Goal: Task Accomplishment & Management: Manage account settings

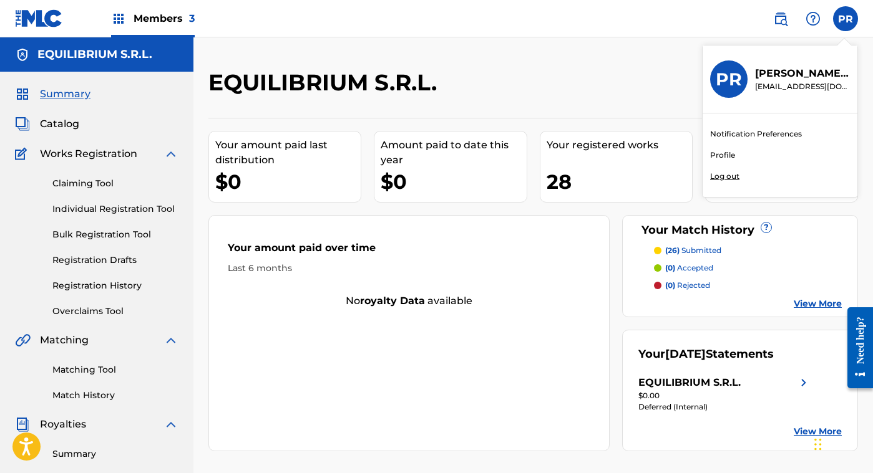
click at [730, 173] on p "Log out" at bounding box center [724, 176] width 29 height 11
click at [845, 19] on input "PR Paul Reed nelvalholdingslimited@gmail.com Notification Preferences Profile L…" at bounding box center [845, 19] width 0 height 0
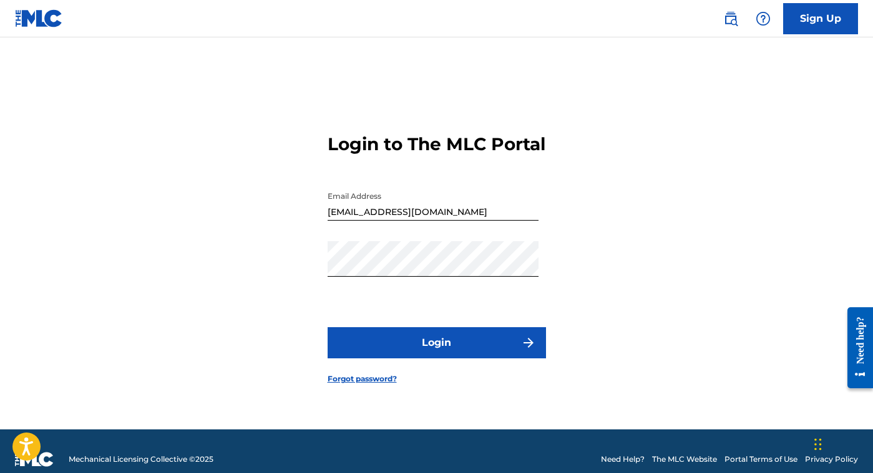
click at [435, 218] on input "g7universe@gmail.com" at bounding box center [432, 203] width 211 height 36
type input "[EMAIL_ADDRESS][DOMAIN_NAME]"
click at [472, 357] on button "Login" at bounding box center [436, 342] width 218 height 31
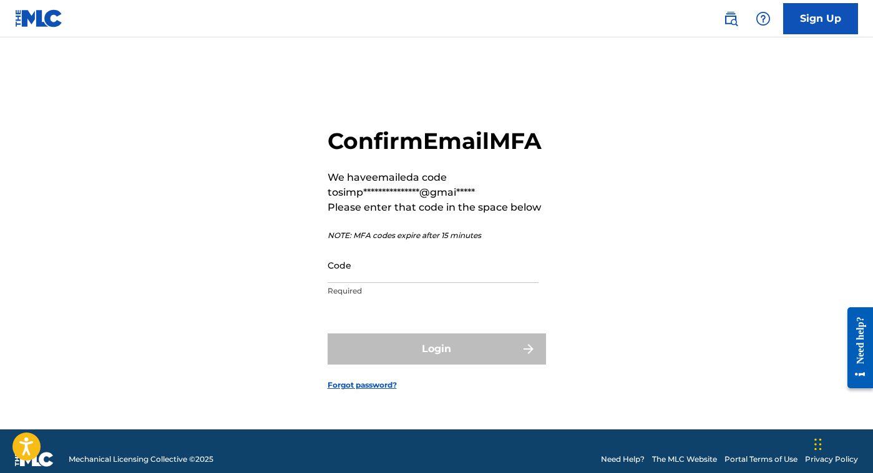
click at [374, 283] on input "Code" at bounding box center [432, 266] width 211 height 36
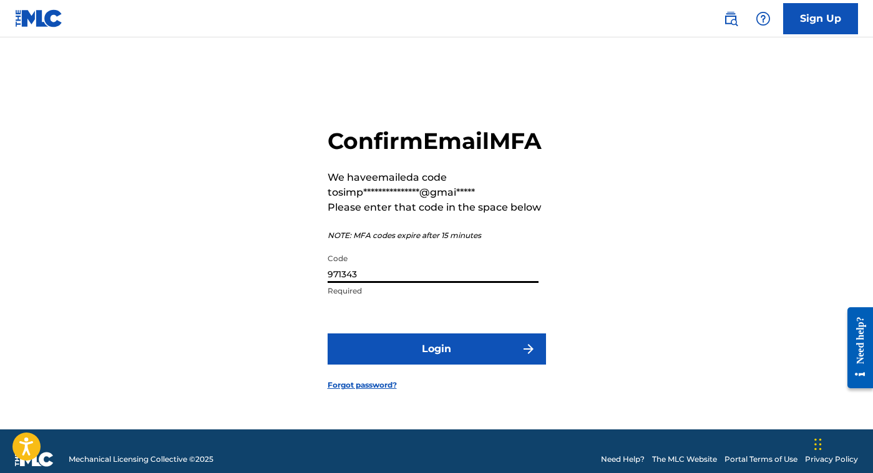
type input "971343"
click at [437, 365] on button "Login" at bounding box center [436, 349] width 218 height 31
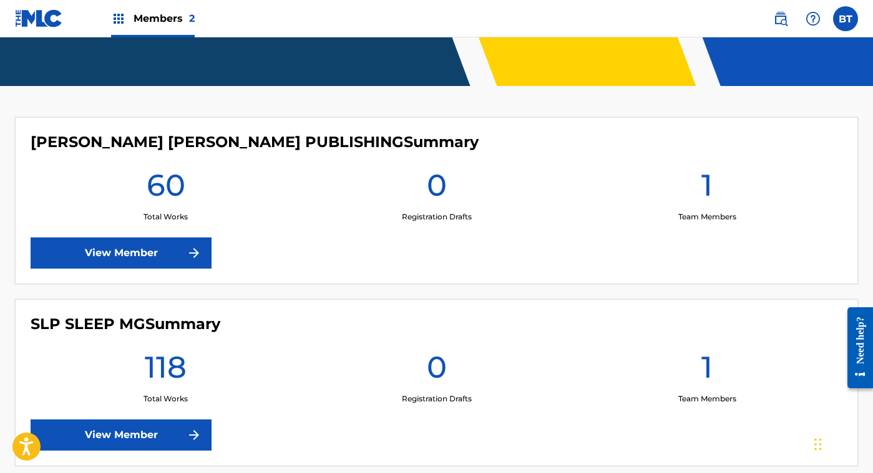
scroll to position [278, 0]
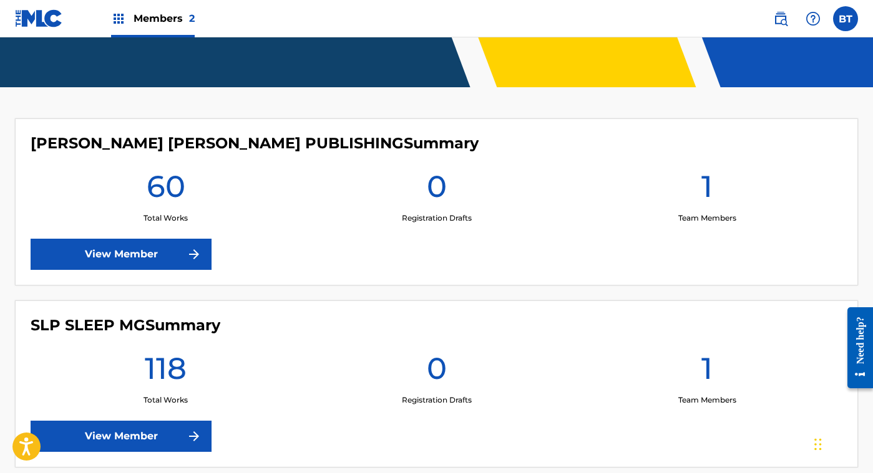
click at [163, 254] on link "View Member" at bounding box center [121, 254] width 181 height 31
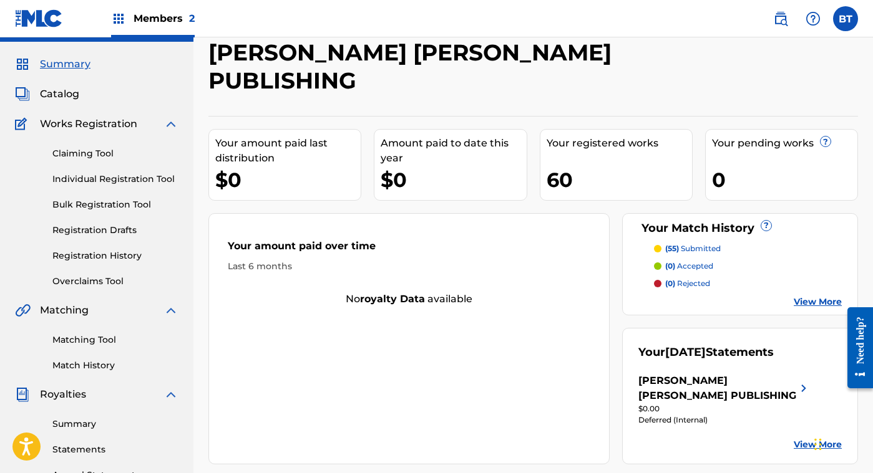
scroll to position [31, 0]
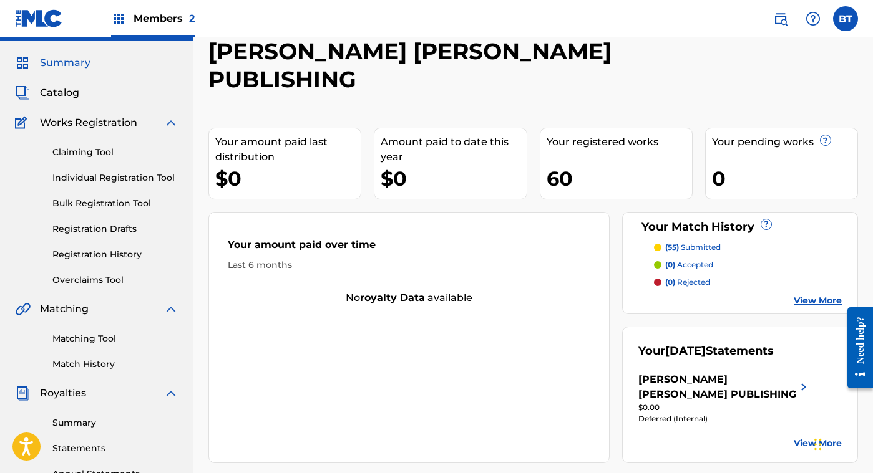
click at [95, 277] on link "Overclaims Tool" at bounding box center [115, 280] width 126 height 13
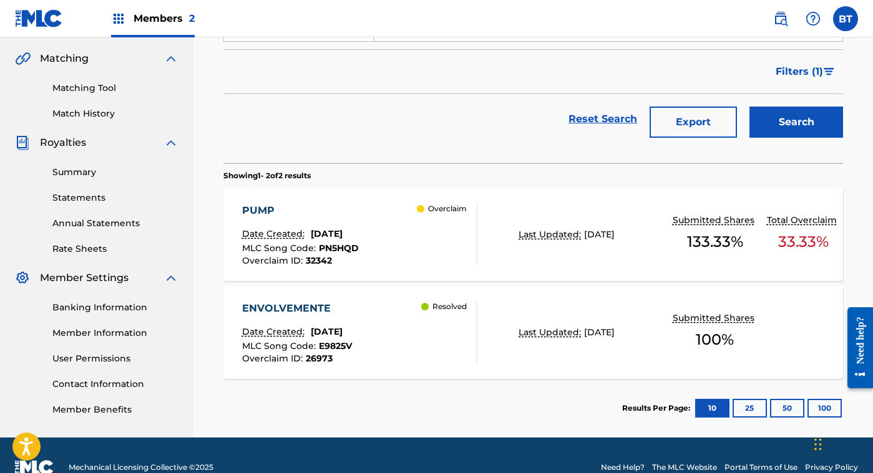
scroll to position [292, 0]
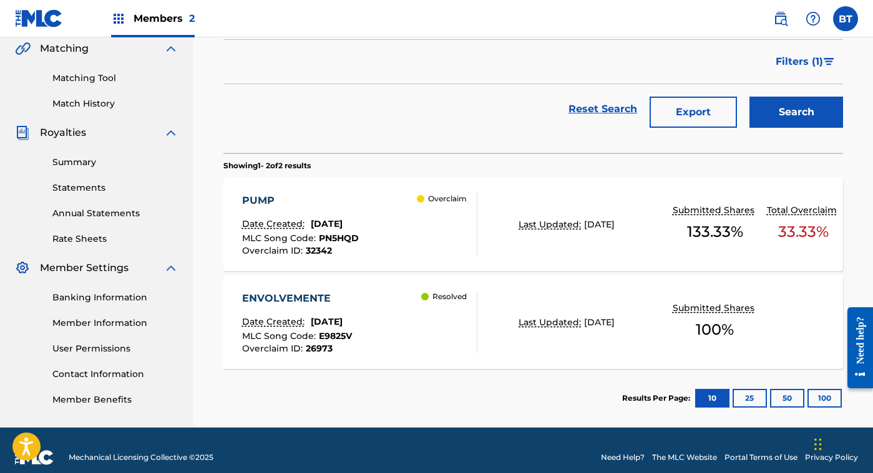
click at [851, 230] on div "Overclaims Tool The Overclaims Tool enables Members to see works they have regi…" at bounding box center [532, 118] width 649 height 620
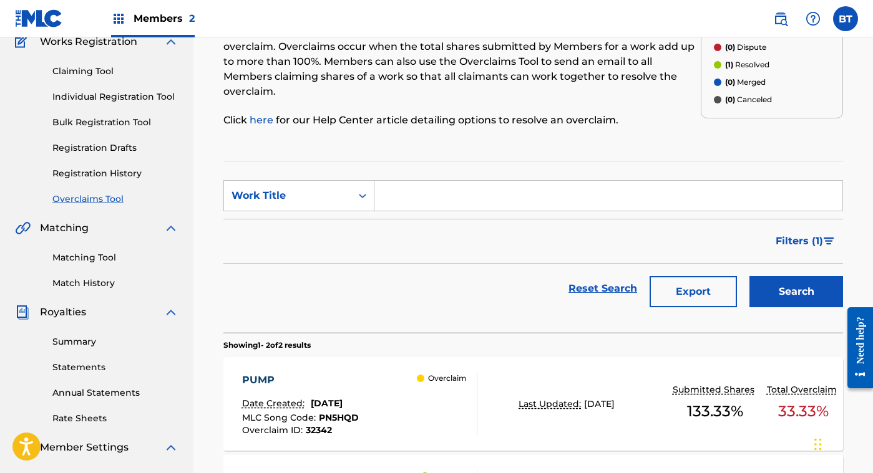
scroll to position [0, 0]
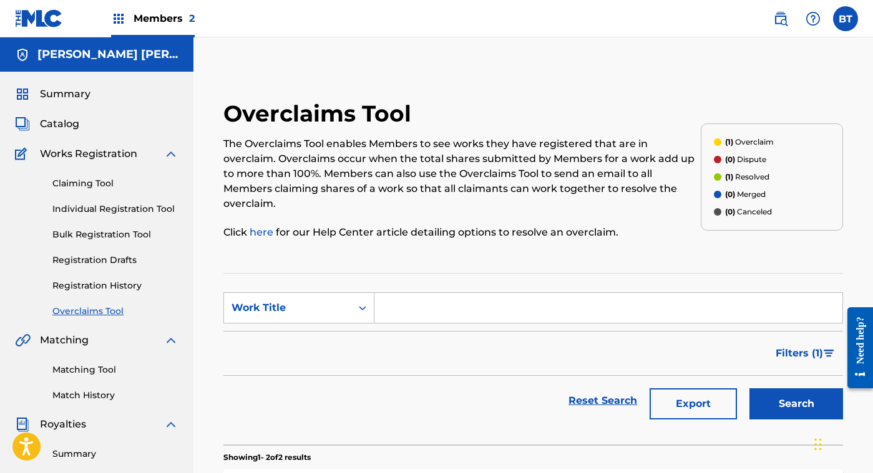
click at [58, 124] on span "Catalog" at bounding box center [59, 124] width 39 height 15
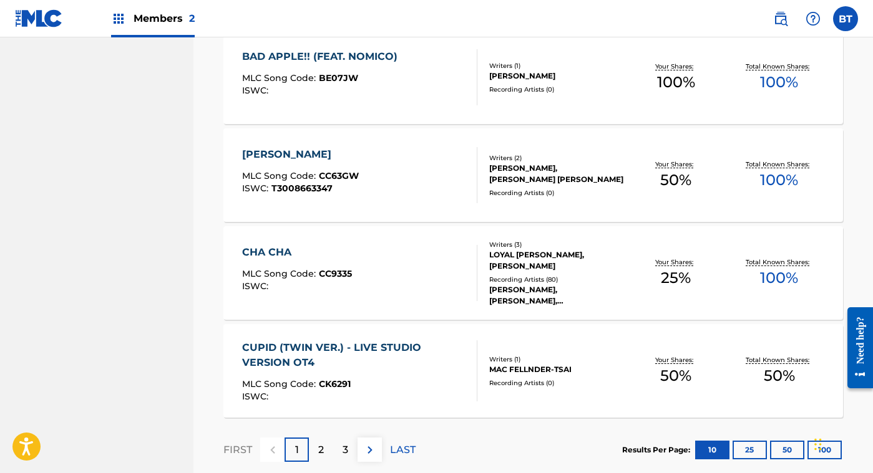
scroll to position [982, 0]
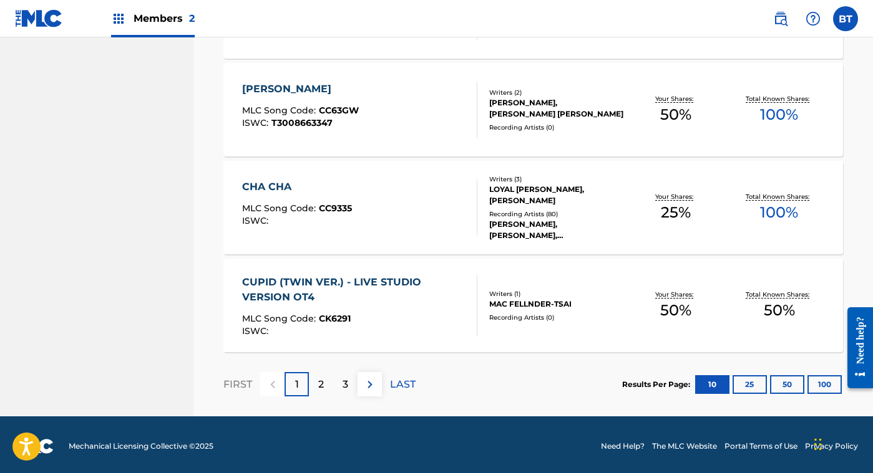
click at [396, 377] on p "LAST" at bounding box center [403, 384] width 26 height 15
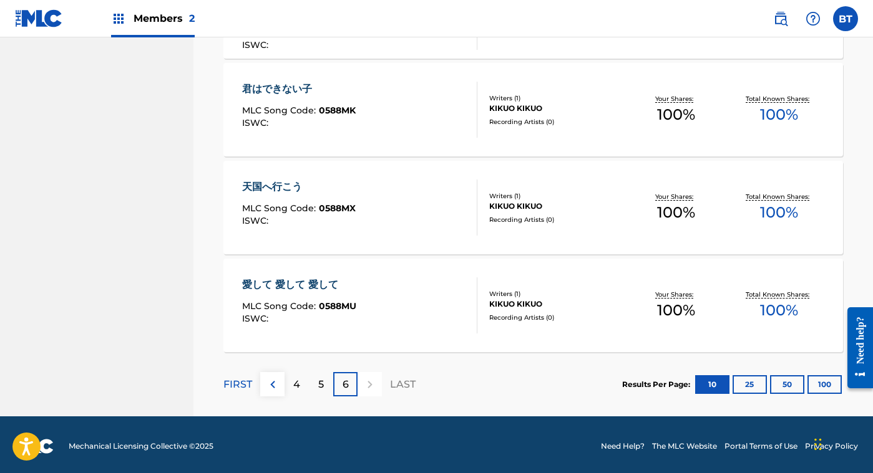
click at [238, 381] on p "FIRST" at bounding box center [237, 384] width 29 height 15
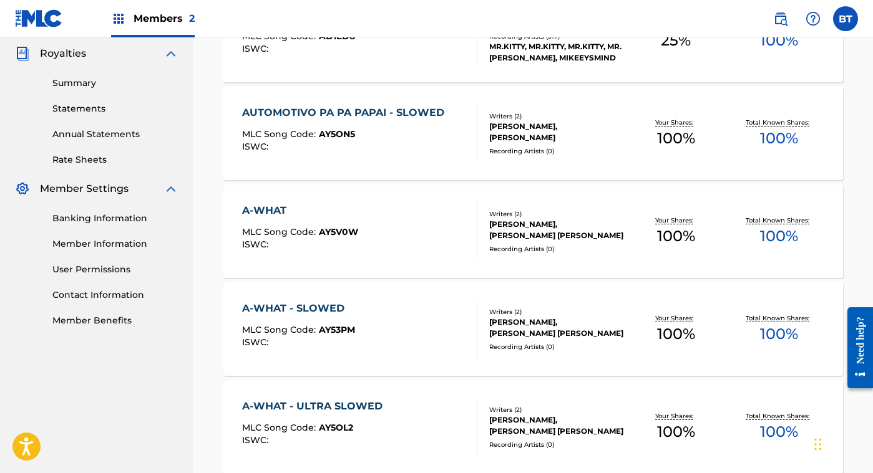
scroll to position [0, 0]
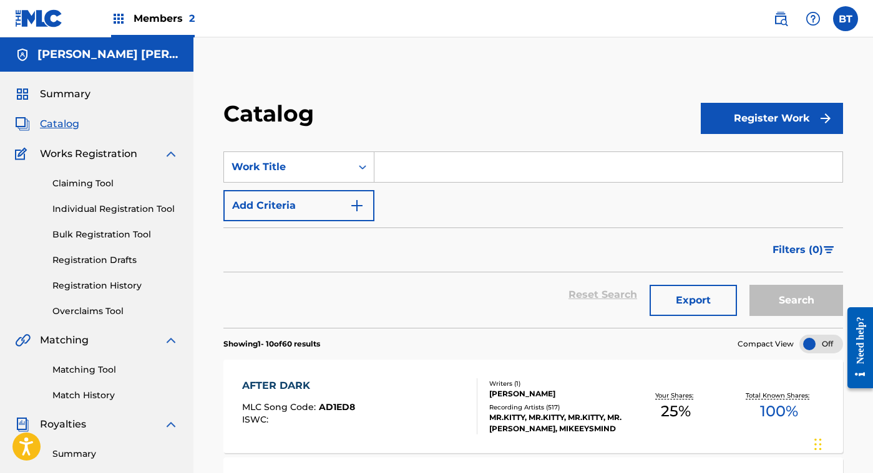
click at [408, 163] on input "Search Form" at bounding box center [608, 167] width 468 height 30
click at [523, 181] on input "lilac" at bounding box center [608, 167] width 468 height 30
type input "lilac"
click at [749, 285] on button "Search" at bounding box center [796, 300] width 94 height 31
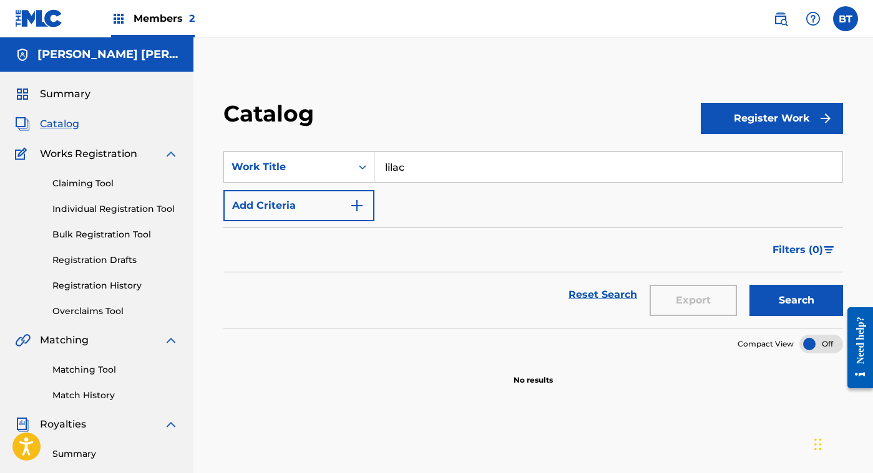
click at [95, 308] on link "Overclaims Tool" at bounding box center [115, 311] width 126 height 13
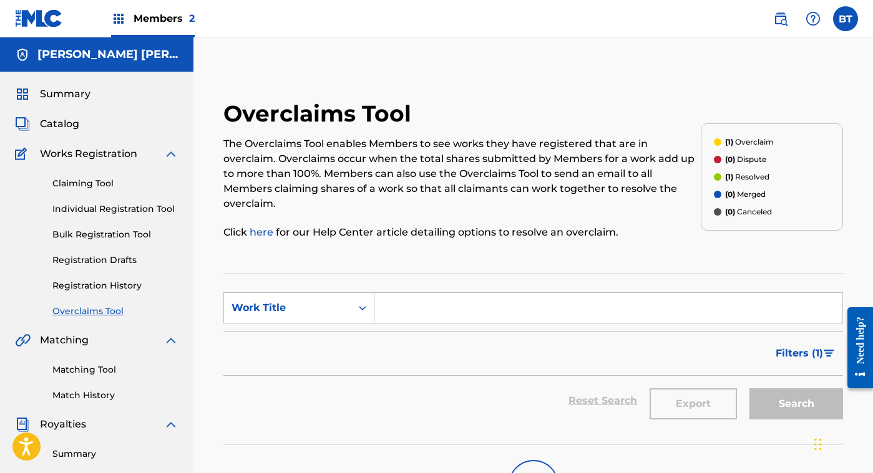
click at [178, 17] on span "Members 2" at bounding box center [163, 18] width 61 height 14
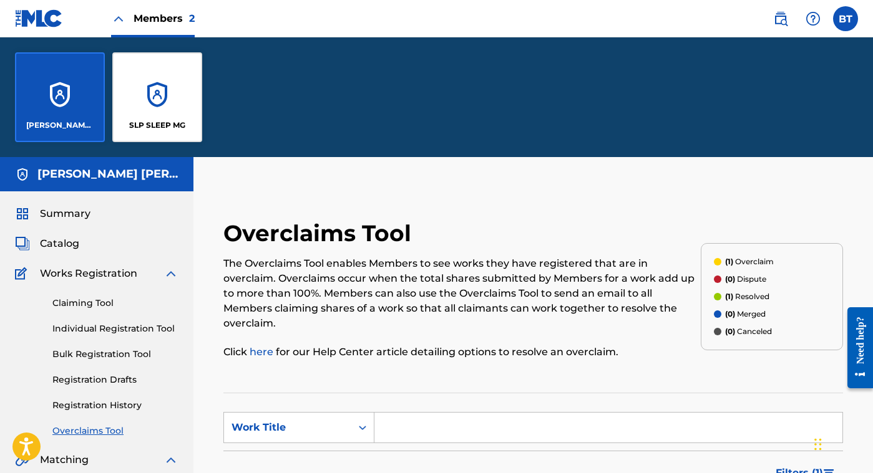
click at [150, 92] on div "SLP SLEEP MG" at bounding box center [157, 97] width 90 height 90
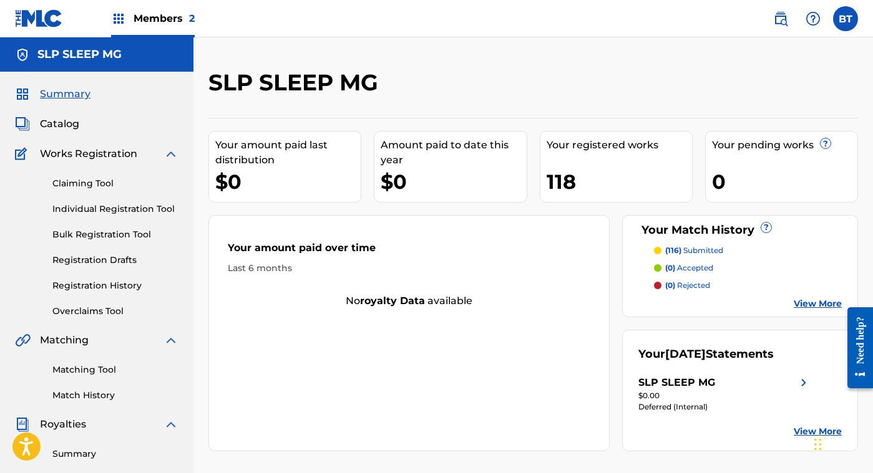
click at [104, 310] on link "Overclaims Tool" at bounding box center [115, 311] width 126 height 13
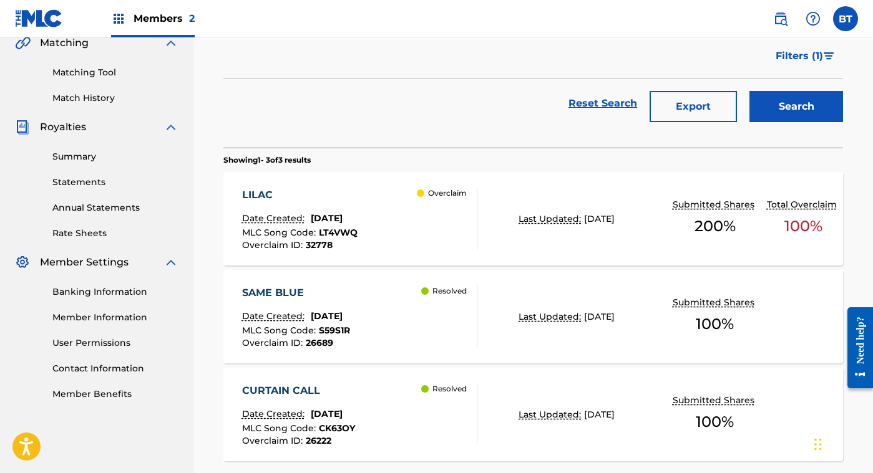
scroll to position [327, 0]
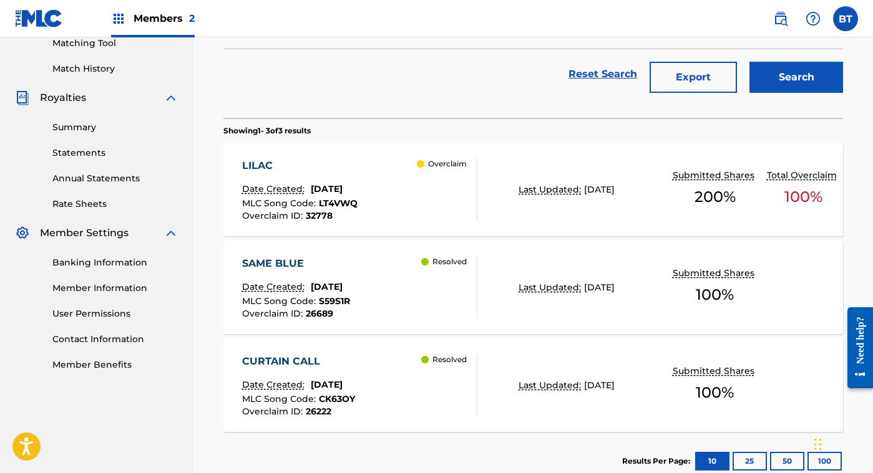
click at [492, 155] on div "LILAC Date Created: August 18, 2025 MLC Song Code : LT4VWQ Overclaim ID : 32778…" at bounding box center [532, 190] width 619 height 94
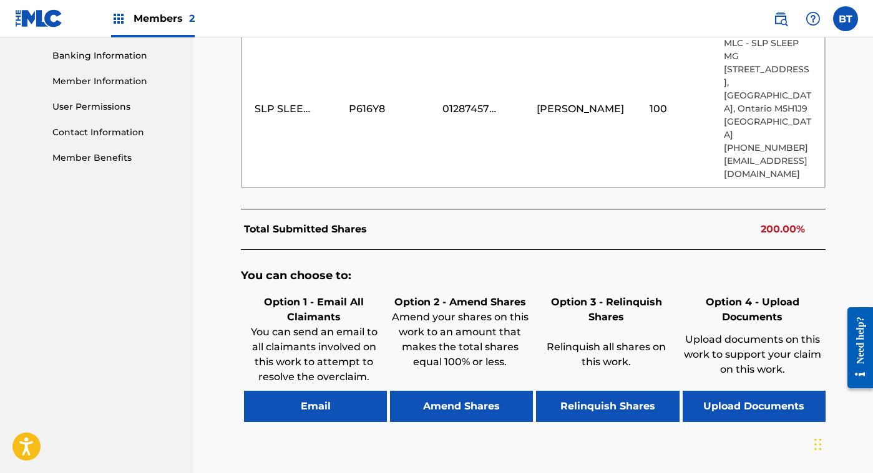
scroll to position [535, 0]
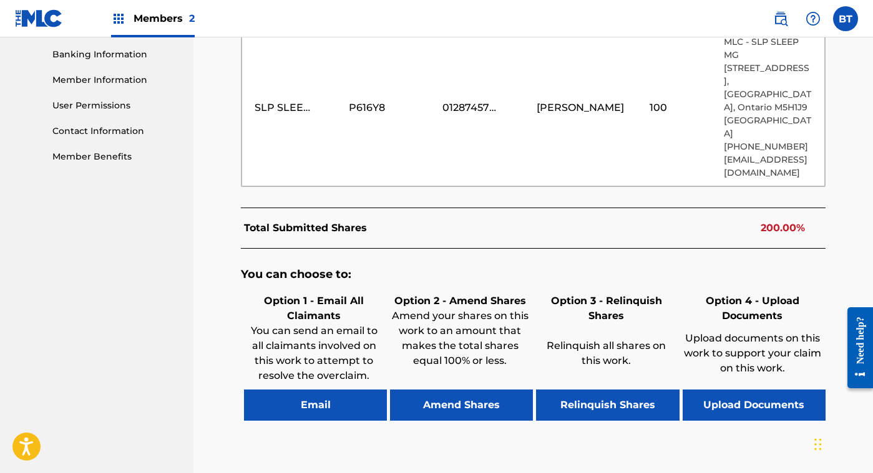
click at [591, 390] on button "Relinquish Shares" at bounding box center [607, 405] width 143 height 31
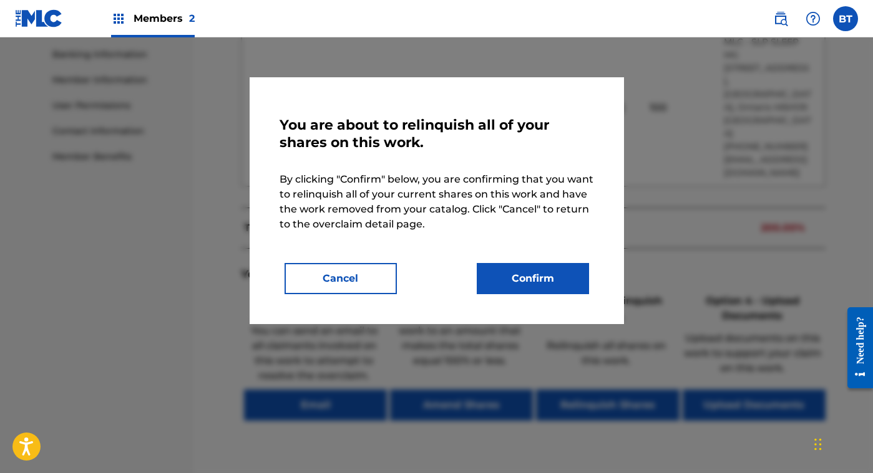
click at [510, 273] on button "Confirm" at bounding box center [533, 278] width 112 height 31
click at [542, 278] on button "Confirm" at bounding box center [533, 278] width 112 height 31
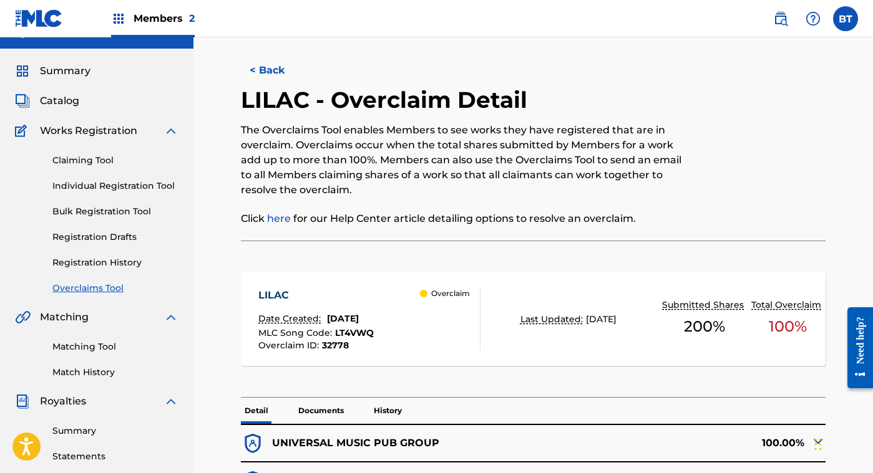
scroll to position [32, 0]
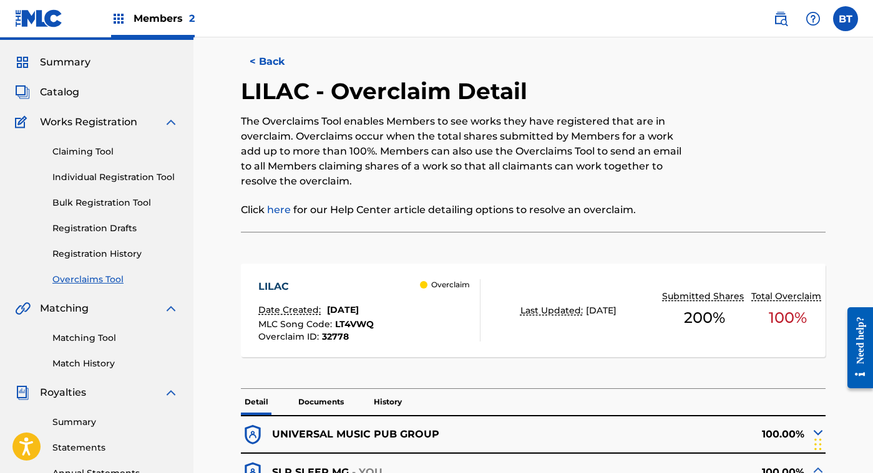
click at [105, 278] on link "Overclaims Tool" at bounding box center [115, 279] width 126 height 13
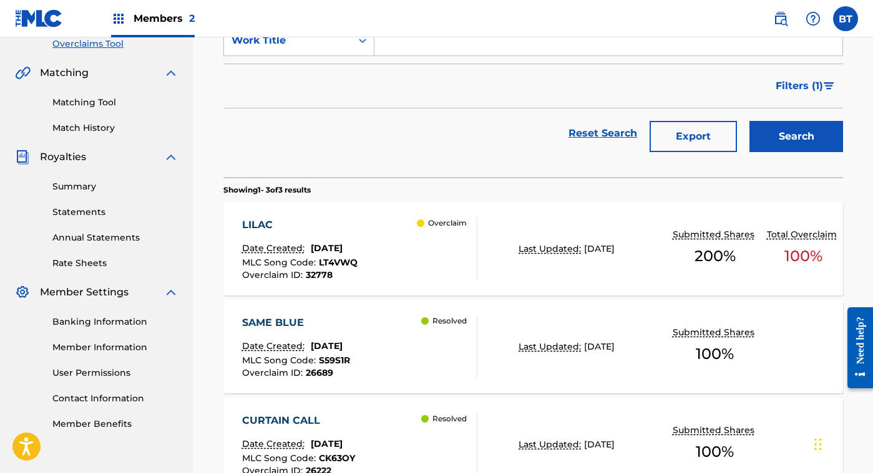
scroll to position [270, 0]
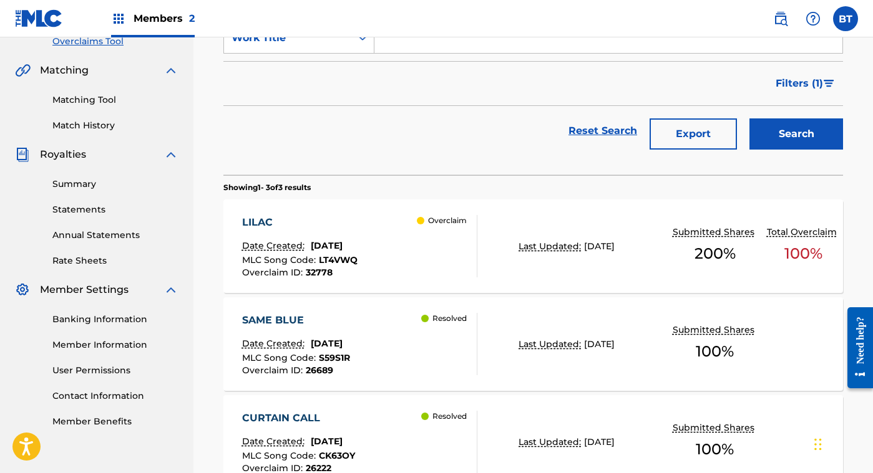
click at [535, 210] on div "LILAC Date Created: August 18, 2025 MLC Song Code : LT4VWQ Overclaim ID : 32778…" at bounding box center [532, 247] width 619 height 94
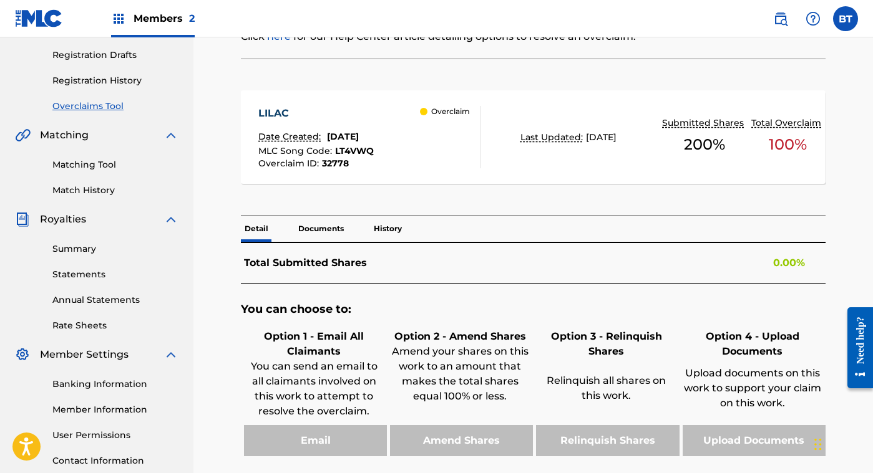
scroll to position [205, 0]
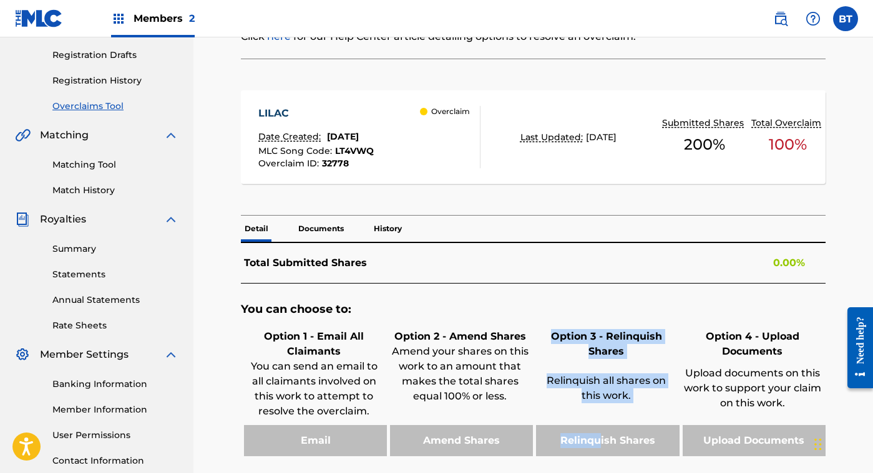
drag, startPoint x: 599, startPoint y: 447, endPoint x: 618, endPoint y: 328, distance: 120.0
click at [618, 328] on div "Option 3 - Relinquish Shares Relinquish all shares on this work. Relinquish Sha…" at bounding box center [606, 391] width 146 height 130
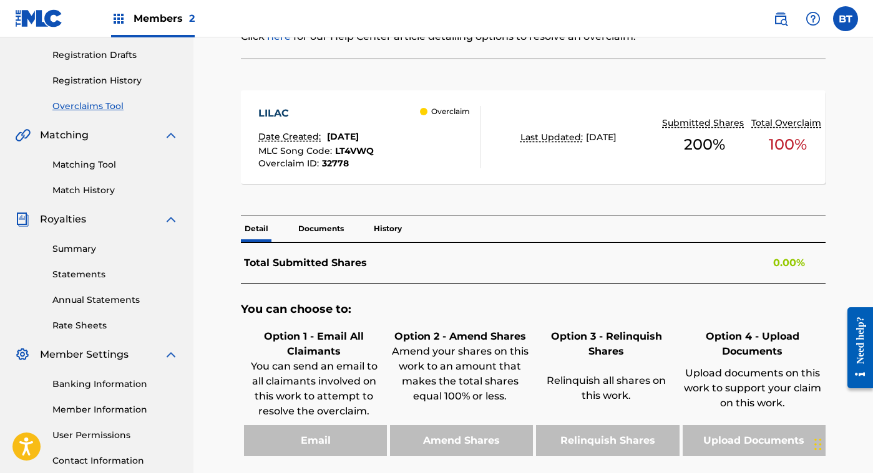
click at [746, 272] on div "Total Submitted Shares 0.00%" at bounding box center [533, 263] width 585 height 41
click at [852, 248] on div "< Back LILAC - Overclaim Detail The Overclaims Tool enables Members to see work…" at bounding box center [532, 206] width 649 height 687
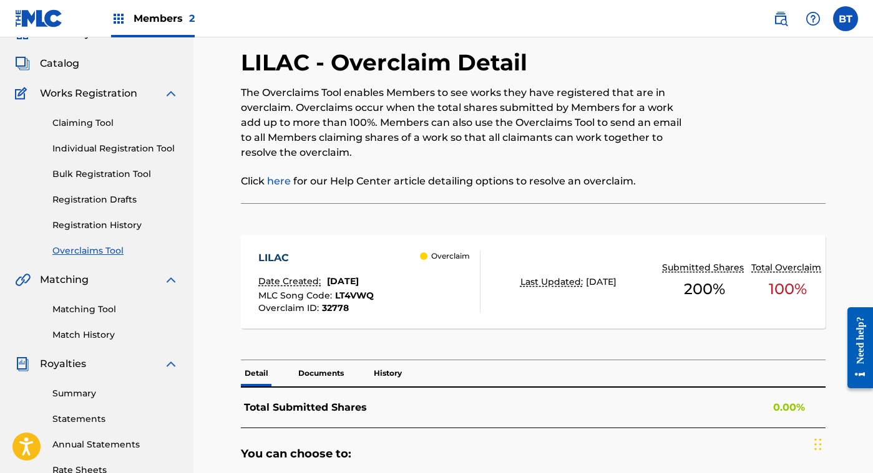
scroll to position [0, 0]
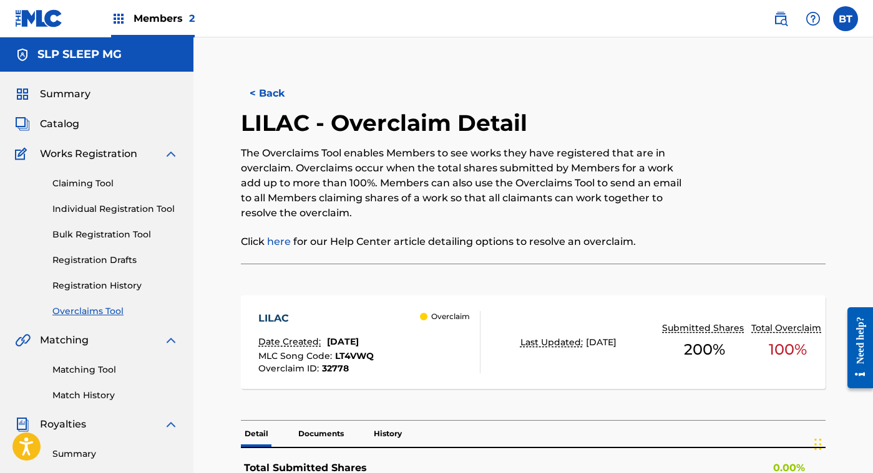
click at [70, 90] on span "Summary" at bounding box center [65, 94] width 51 height 15
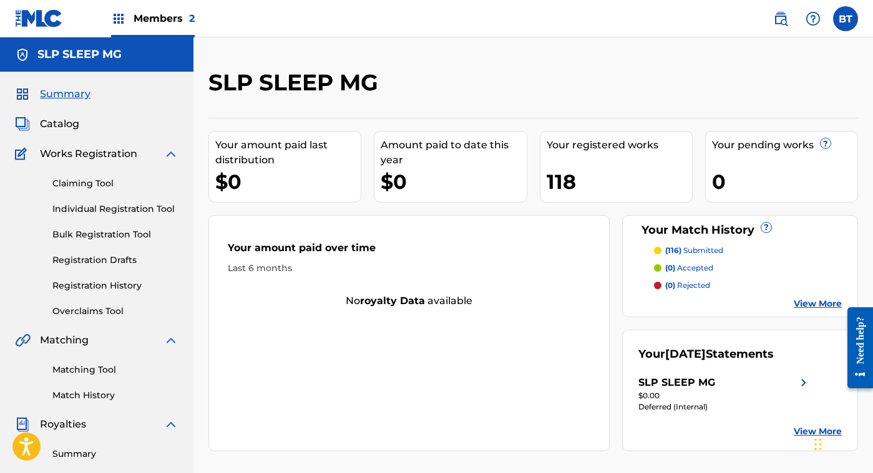
click at [676, 384] on div "SLP SLEEP MG" at bounding box center [676, 383] width 77 height 15
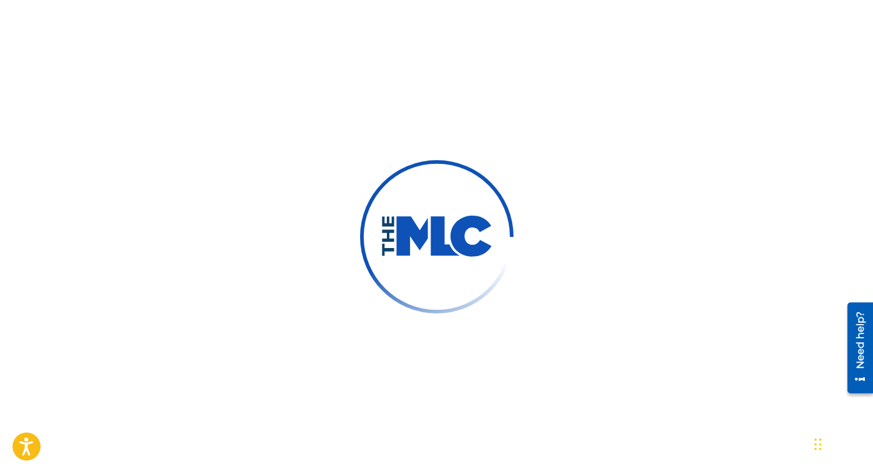
scroll to position [82, 0]
